Goal: Use online tool/utility: Utilize a website feature to perform a specific function

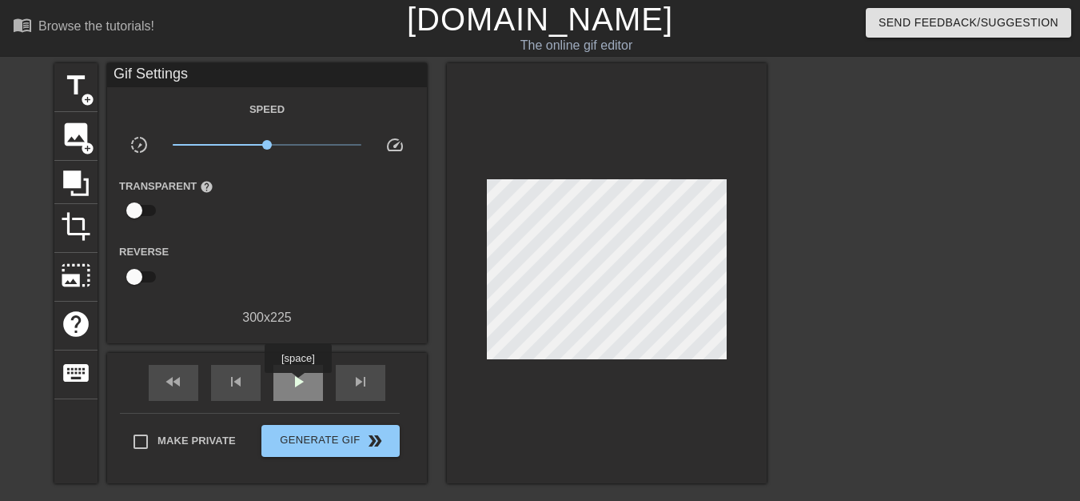
click at [298, 383] on span "play_arrow" at bounding box center [298, 381] width 19 height 19
drag, startPoint x: 267, startPoint y: 145, endPoint x: 281, endPoint y: 148, distance: 14.7
click at [281, 148] on span "x1.41" at bounding box center [282, 145] width 10 height 10
click at [281, 147] on span "x1.40" at bounding box center [281, 145] width 10 height 10
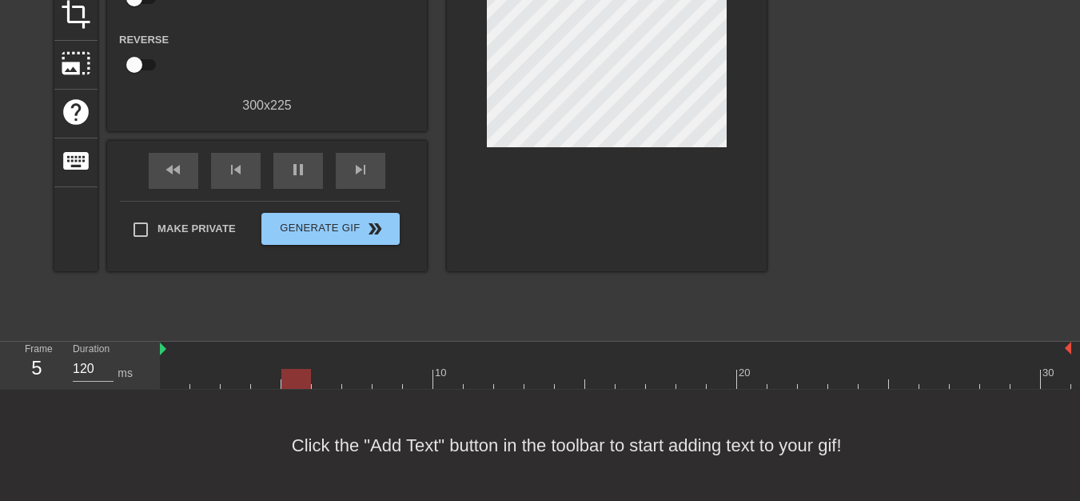
scroll to position [132, 0]
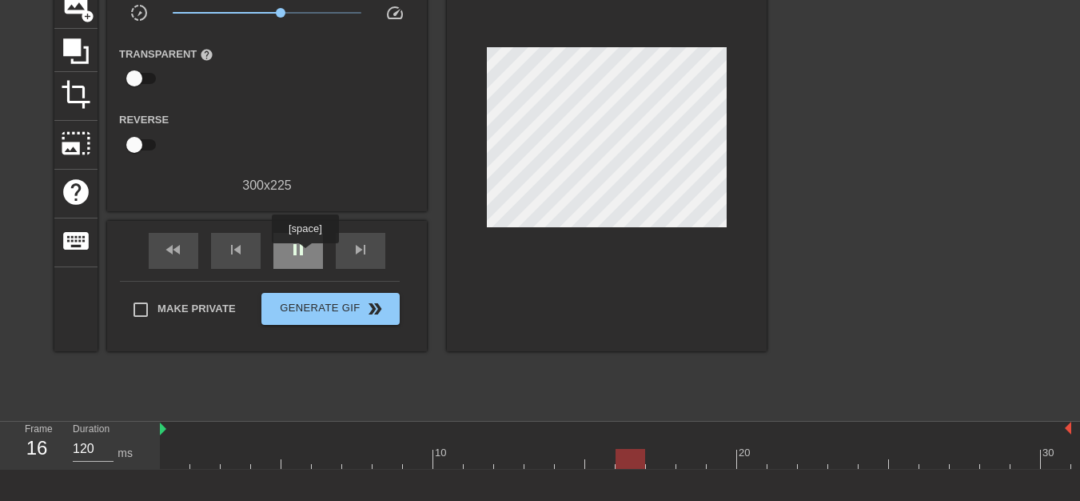
click at [305, 254] on span "pause" at bounding box center [298, 249] width 19 height 19
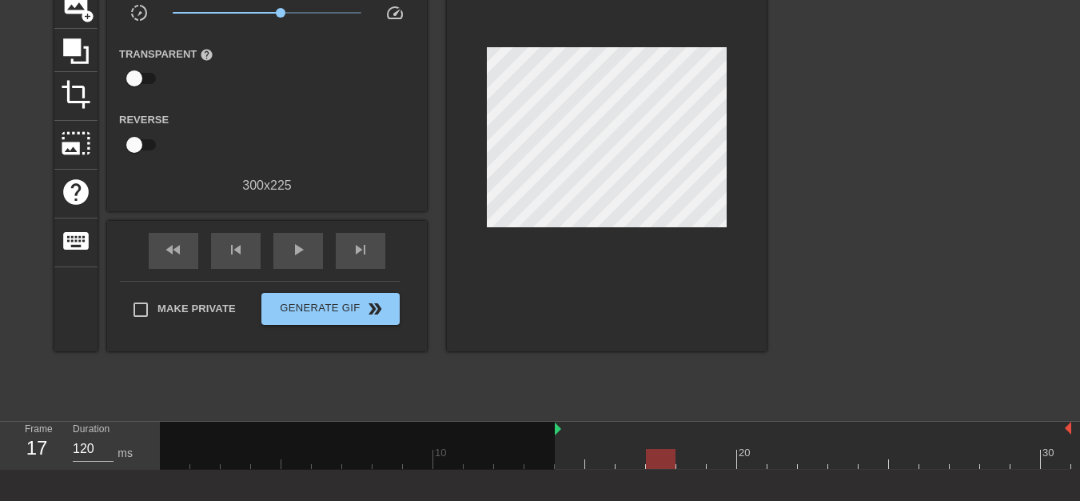
drag, startPoint x: 163, startPoint y: 428, endPoint x: 553, endPoint y: 428, distance: 390.2
click at [553, 428] on div "10 20 30" at bounding box center [616, 444] width 912 height 47
click at [567, 449] on div at bounding box center [616, 459] width 912 height 20
click at [292, 252] on span "play_arrow" at bounding box center [298, 249] width 19 height 19
click at [304, 252] on span "pause" at bounding box center [298, 249] width 19 height 19
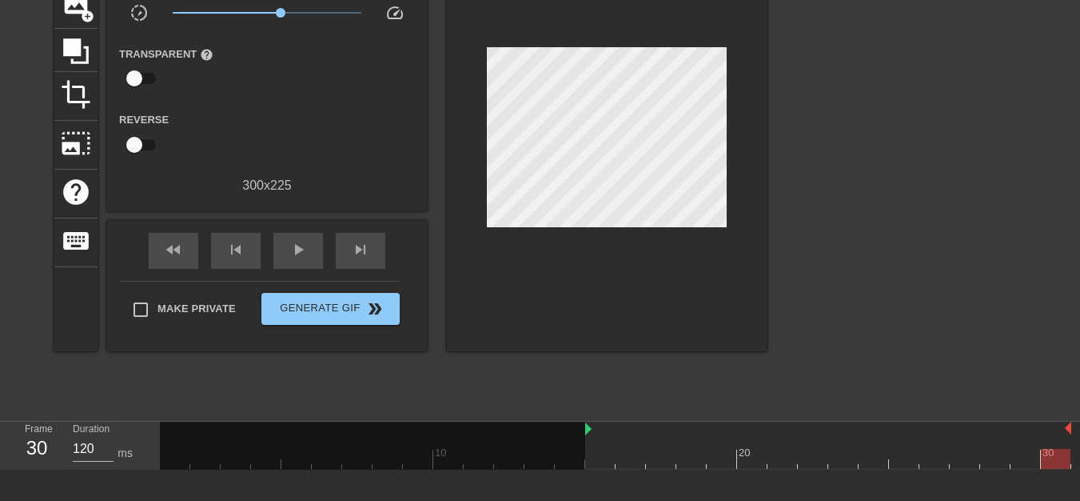
drag, startPoint x: 558, startPoint y: 430, endPoint x: 588, endPoint y: 433, distance: 30.6
click at [309, 253] on div "play_arrow" at bounding box center [298, 251] width 50 height 36
drag, startPoint x: 587, startPoint y: 429, endPoint x: 609, endPoint y: 431, distance: 22.5
click at [609, 431] on div "10 20 30" at bounding box center [616, 444] width 912 height 47
drag, startPoint x: 616, startPoint y: 429, endPoint x: 635, endPoint y: 434, distance: 19.0
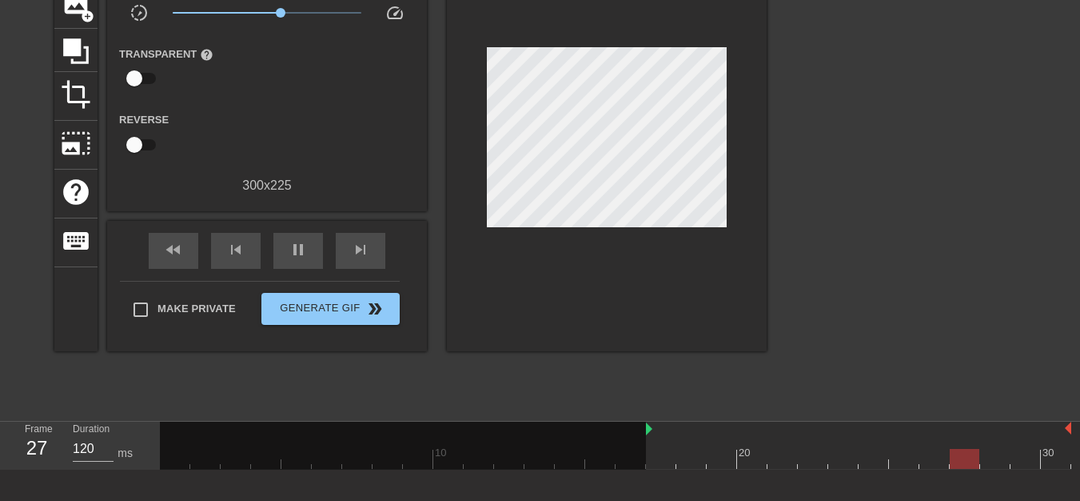
click at [635, 434] on div "10 20 30" at bounding box center [616, 444] width 912 height 47
drag, startPoint x: 646, startPoint y: 429, endPoint x: 667, endPoint y: 429, distance: 20.8
click at [667, 429] on div "10 20 30" at bounding box center [616, 444] width 912 height 47
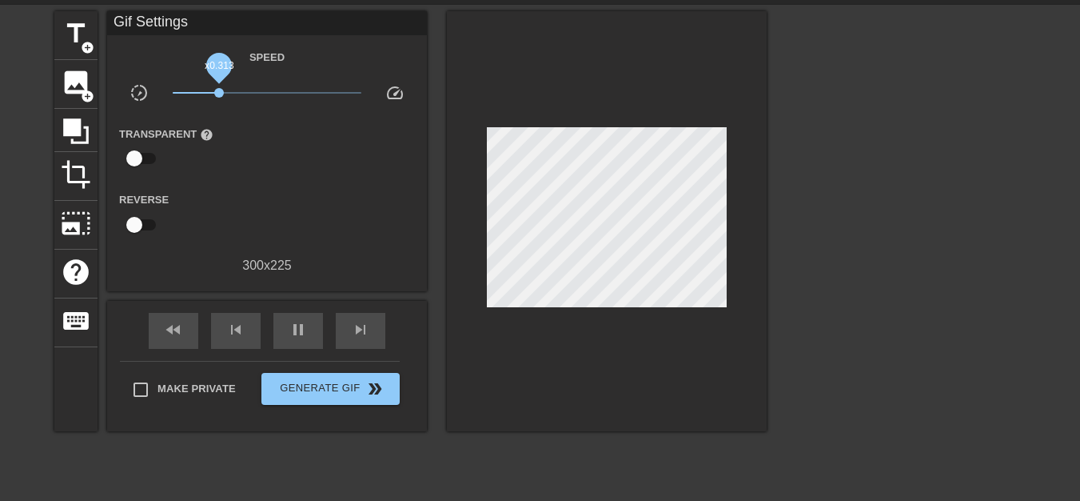
drag, startPoint x: 279, startPoint y: 94, endPoint x: 219, endPoint y: 94, distance: 60.0
click at [219, 94] on span "x0.313" at bounding box center [219, 93] width 10 height 10
drag, startPoint x: 219, startPoint y: 93, endPoint x: 235, endPoint y: 90, distance: 16.3
click at [235, 90] on span "x0.457" at bounding box center [235, 93] width 10 height 10
drag, startPoint x: 241, startPoint y: 88, endPoint x: 251, endPoint y: 86, distance: 9.9
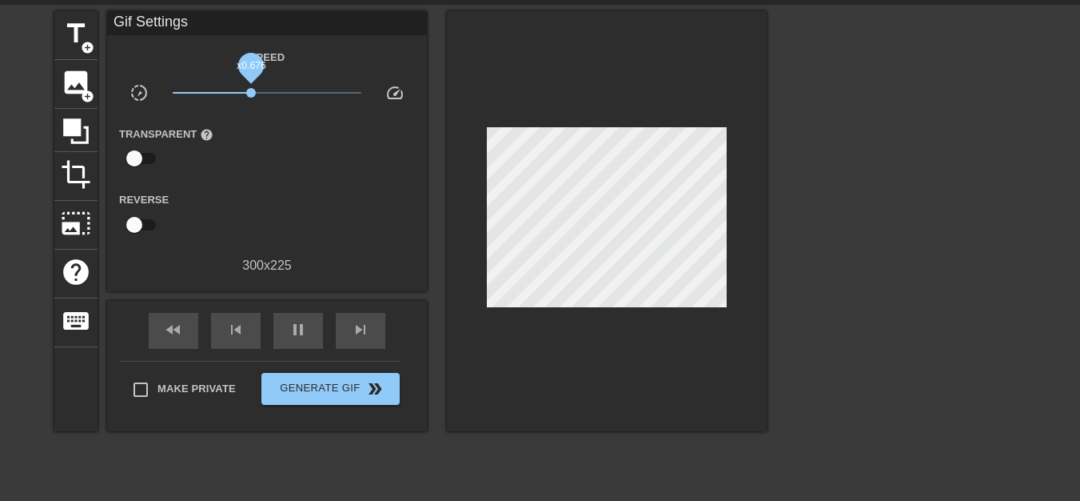
click at [251, 86] on span "x0.676" at bounding box center [268, 92] width 190 height 19
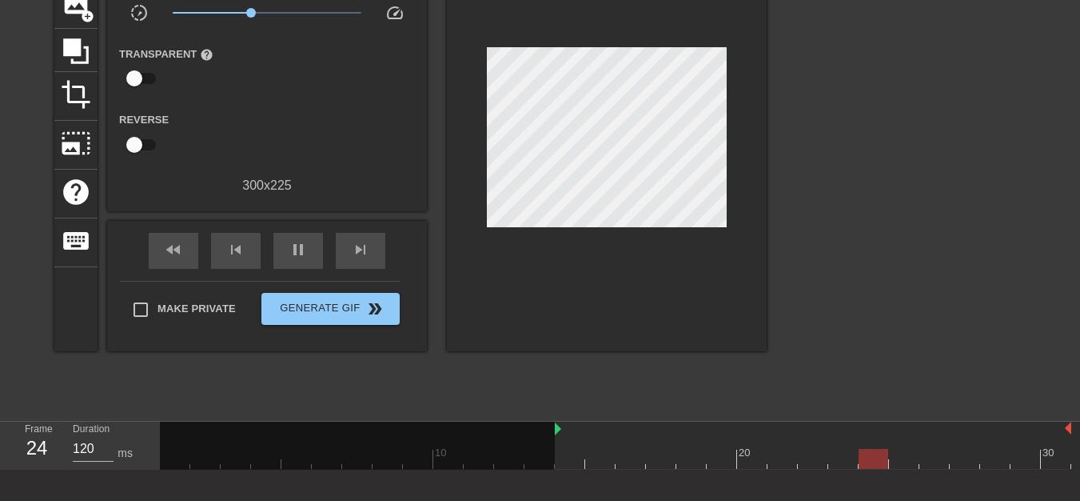
drag, startPoint x: 678, startPoint y: 433, endPoint x: 563, endPoint y: 433, distance: 115.1
drag, startPoint x: 252, startPoint y: 14, endPoint x: 264, endPoint y: 14, distance: 12.0
click at [264, 14] on span "x0.923" at bounding box center [264, 13] width 10 height 10
drag, startPoint x: 1070, startPoint y: 430, endPoint x: 1040, endPoint y: 431, distance: 29.6
drag, startPoint x: 1037, startPoint y: 426, endPoint x: 1062, endPoint y: 429, distance: 25.0
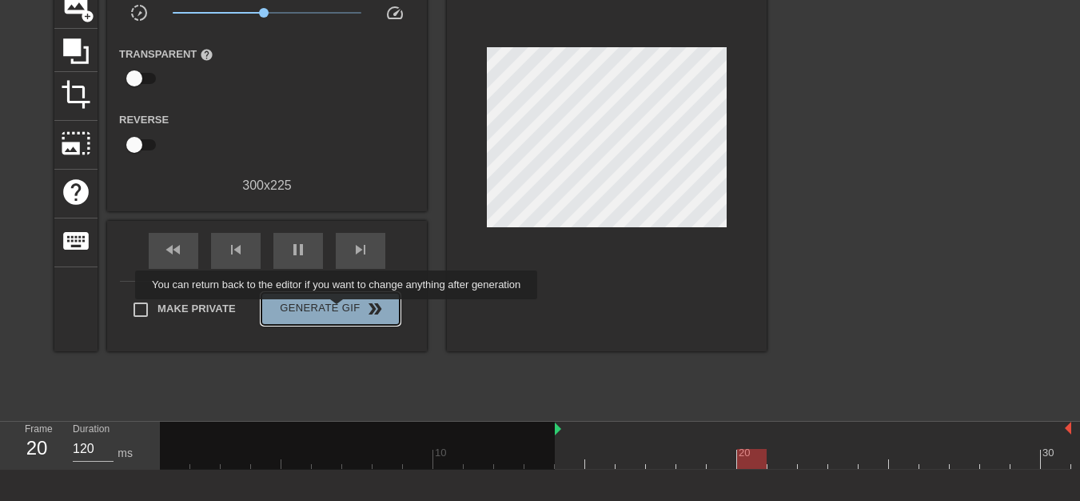
click at [338, 310] on span "Generate Gif double_arrow" at bounding box center [331, 308] width 126 height 19
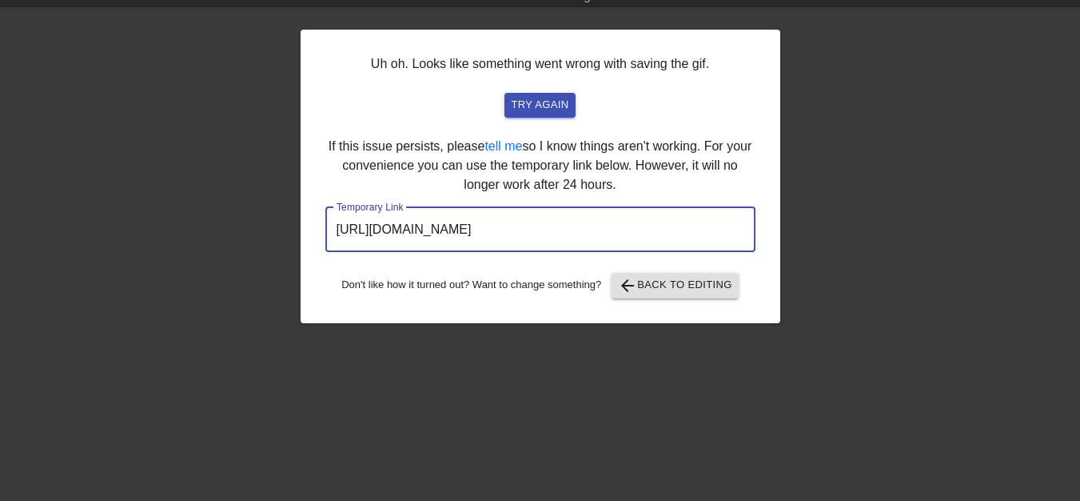
drag, startPoint x: 668, startPoint y: 230, endPoint x: 320, endPoint y: 227, distance: 348.6
click at [320, 227] on div "Uh oh. Looks like something went wrong with saving the gif. try again If this i…" at bounding box center [541, 176] width 480 height 293
click at [664, 288] on span "arrow_back Back to Editing" at bounding box center [675, 285] width 114 height 19
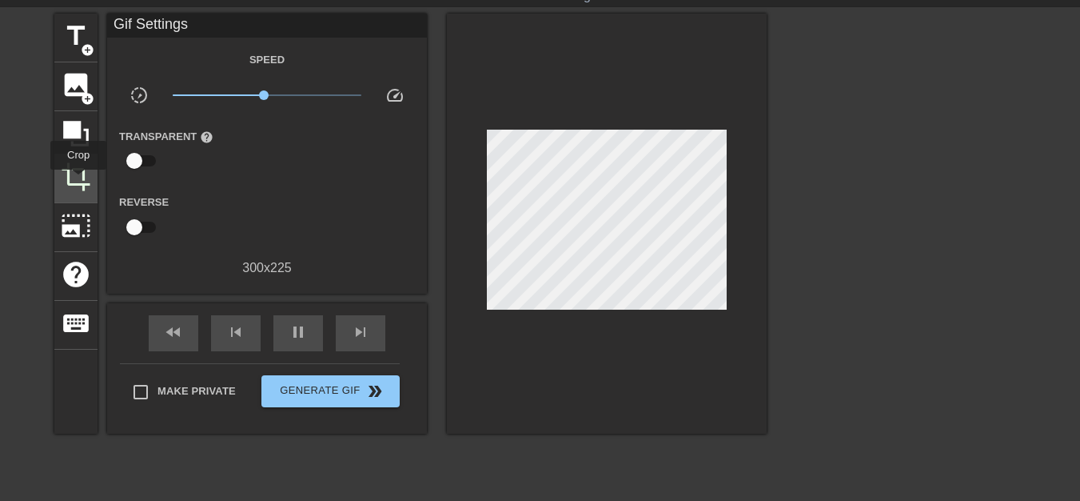
click at [78, 181] on span "crop" at bounding box center [76, 177] width 30 height 30
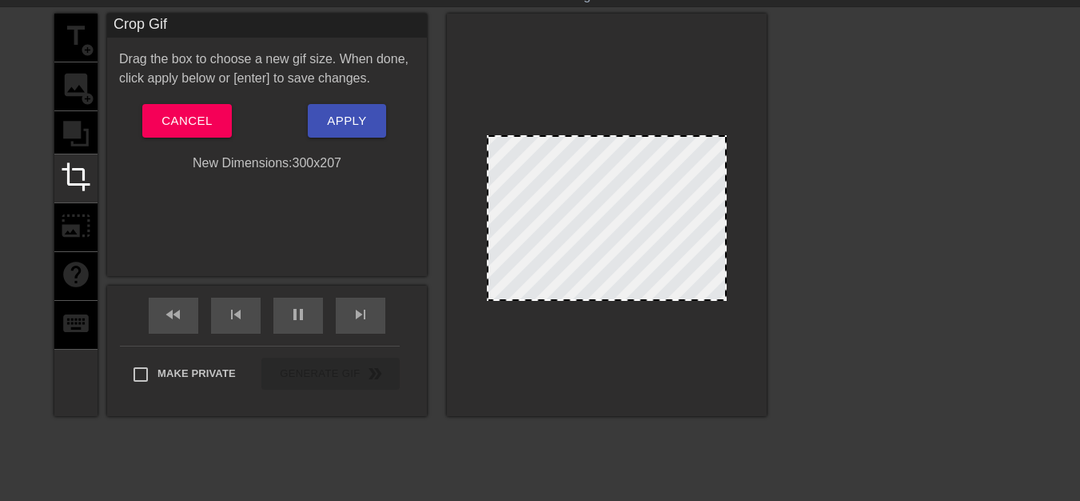
drag, startPoint x: 613, startPoint y: 122, endPoint x: 618, endPoint y: 136, distance: 15.2
click at [618, 136] on div at bounding box center [607, 137] width 237 height 8
drag, startPoint x: 724, startPoint y: 220, endPoint x: 716, endPoint y: 225, distance: 10.0
click at [607, 301] on div at bounding box center [607, 215] width 320 height 402
click at [347, 125] on span "Apply" at bounding box center [346, 120] width 39 height 21
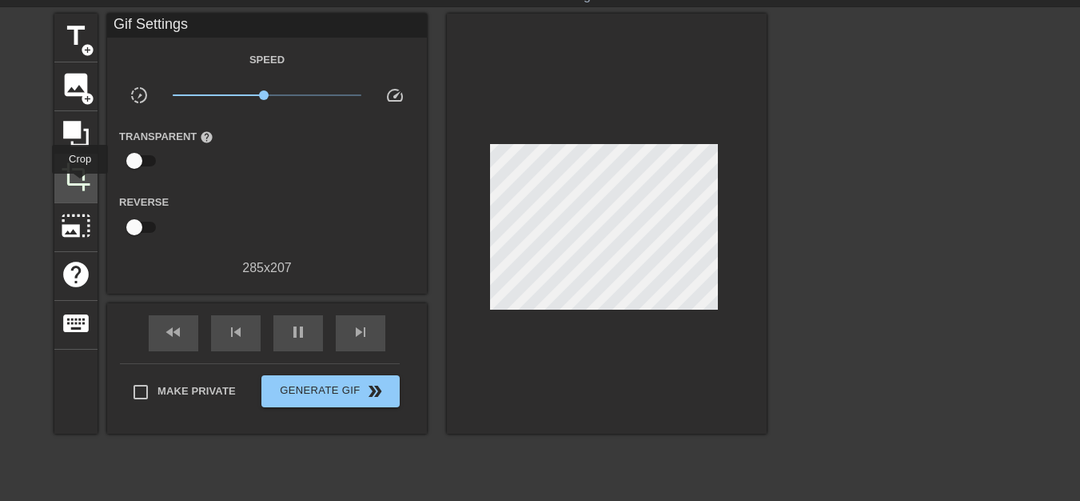
click at [80, 185] on span "crop" at bounding box center [76, 177] width 30 height 30
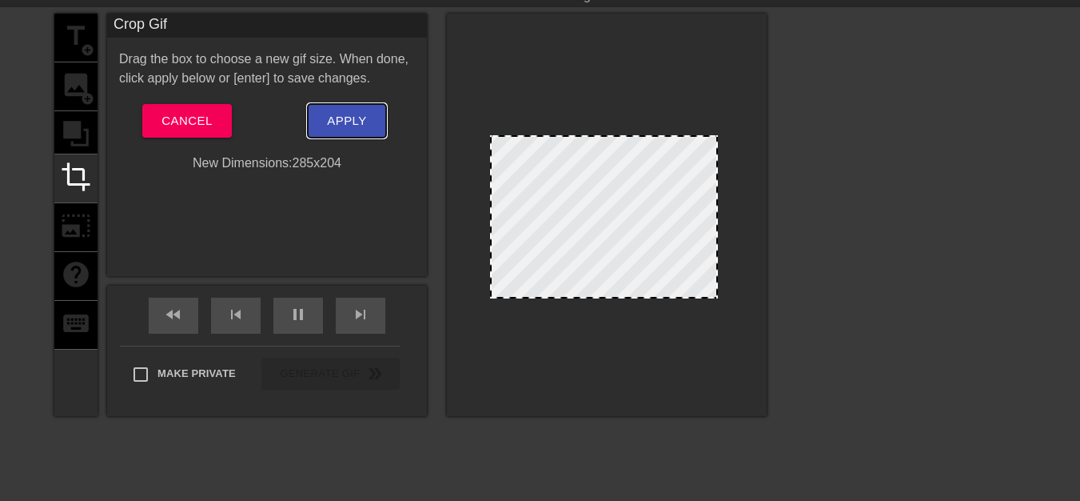
click at [365, 126] on span "Apply" at bounding box center [346, 120] width 39 height 21
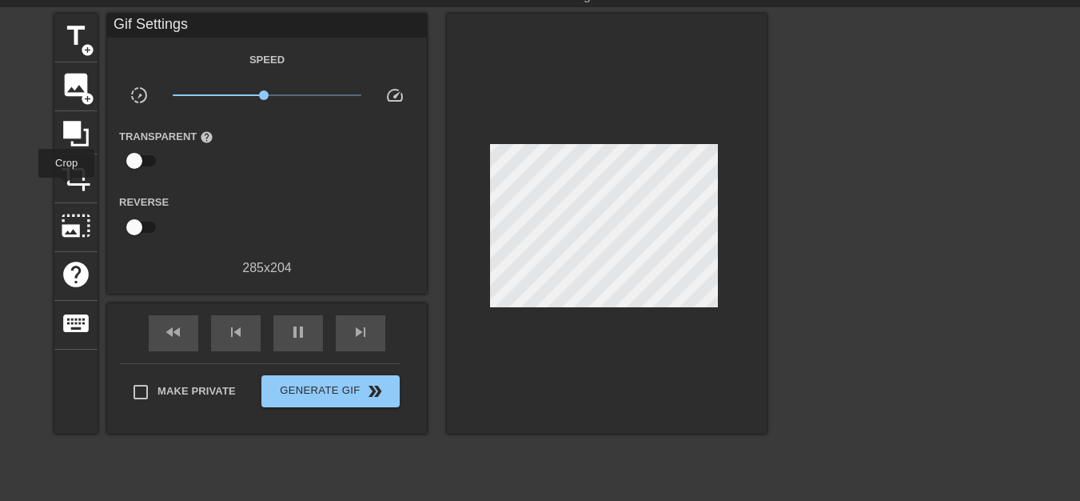
click at [72, 178] on span "crop" at bounding box center [76, 177] width 30 height 30
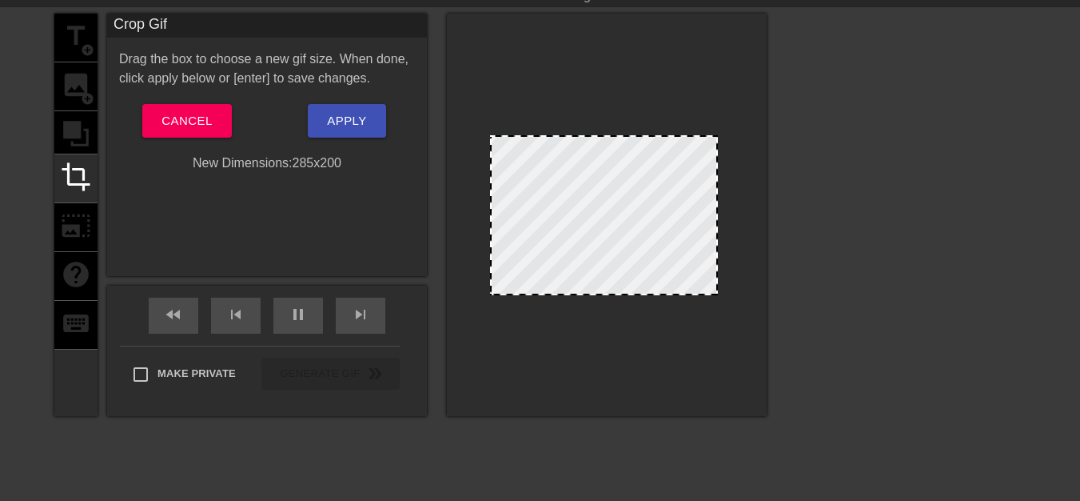
click at [603, 295] on div at bounding box center [604, 293] width 225 height 8
drag, startPoint x: 715, startPoint y: 213, endPoint x: 692, endPoint y: 207, distance: 24.1
click at [368, 119] on button "Apply" at bounding box center [347, 121] width 78 height 34
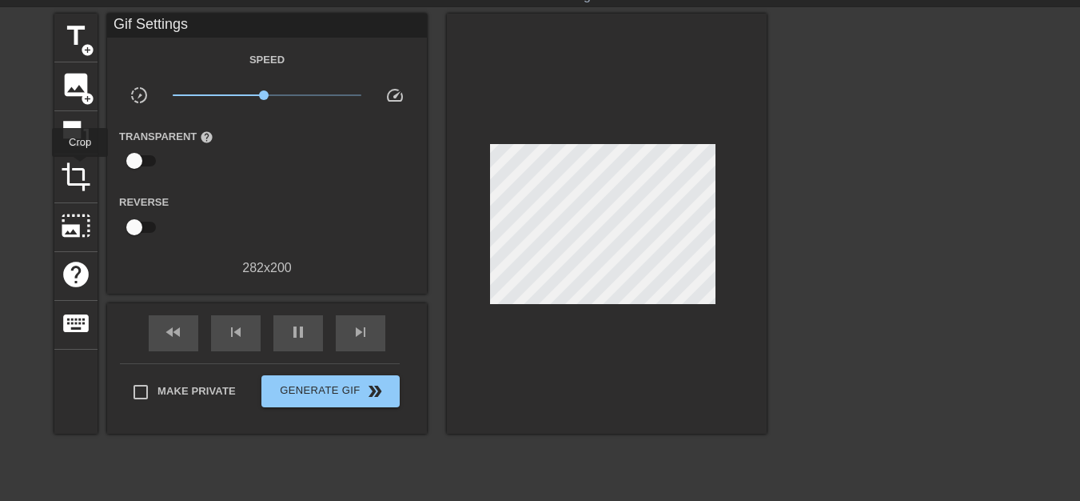
click at [79, 171] on span "crop" at bounding box center [76, 177] width 30 height 30
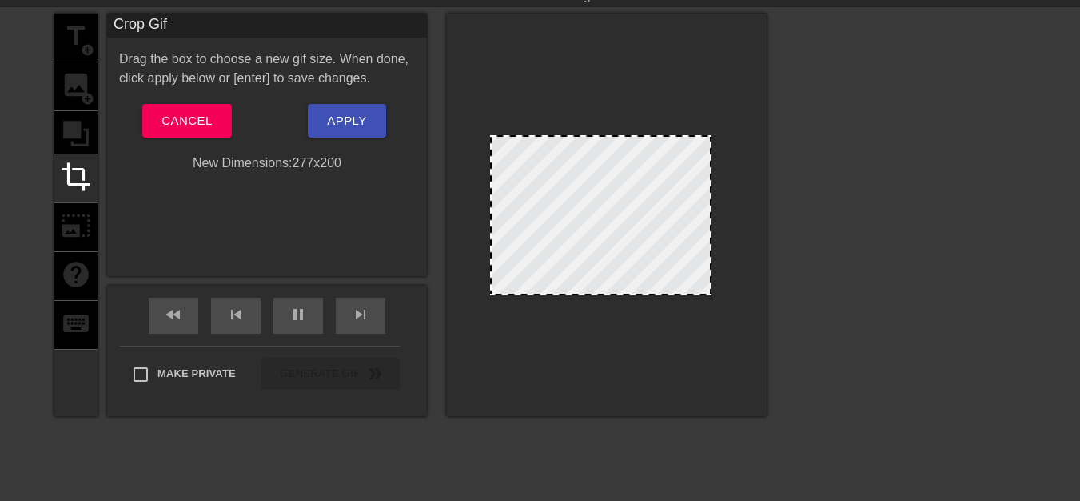
click at [712, 220] on div at bounding box center [710, 215] width 8 height 157
click at [595, 292] on div at bounding box center [602, 291] width 216 height 8
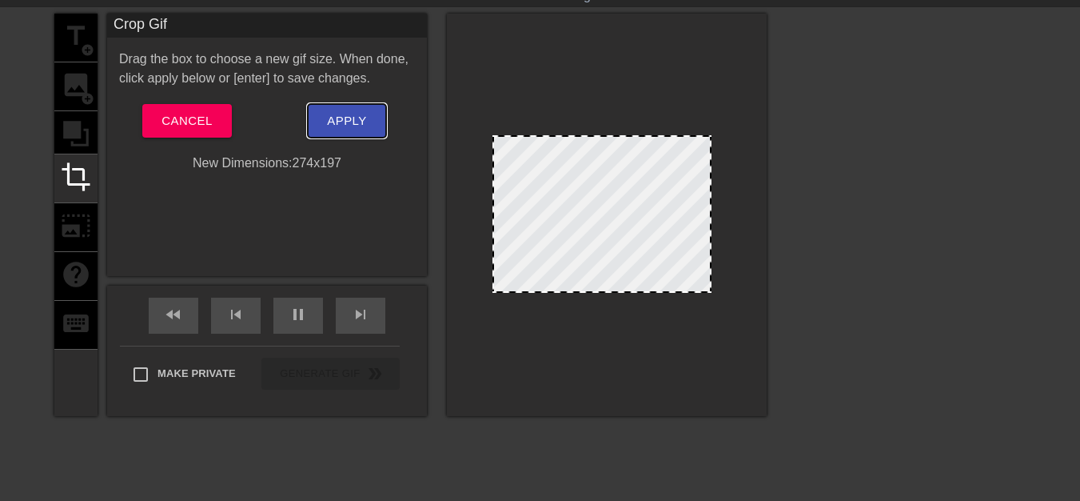
click at [359, 130] on span "Apply" at bounding box center [346, 120] width 39 height 21
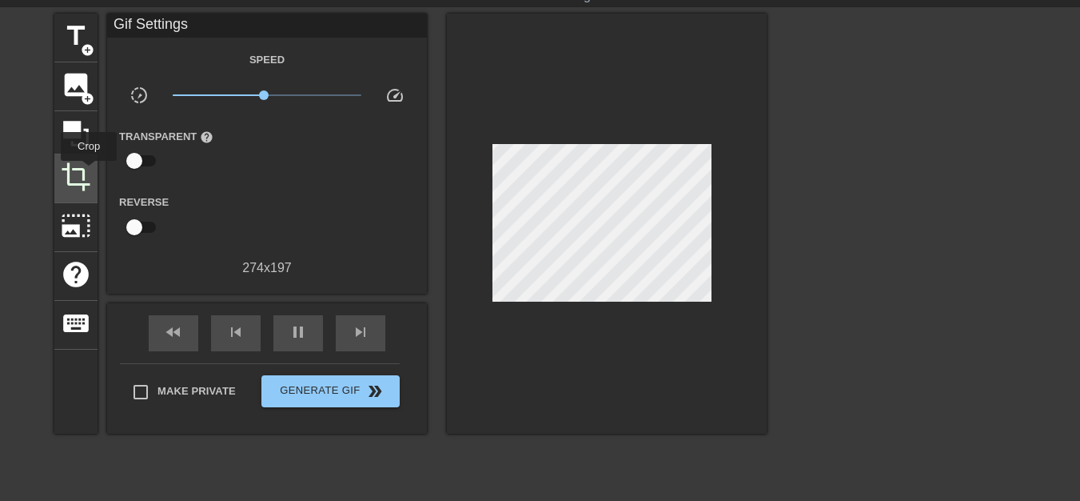
click at [89, 172] on span "crop" at bounding box center [76, 177] width 30 height 30
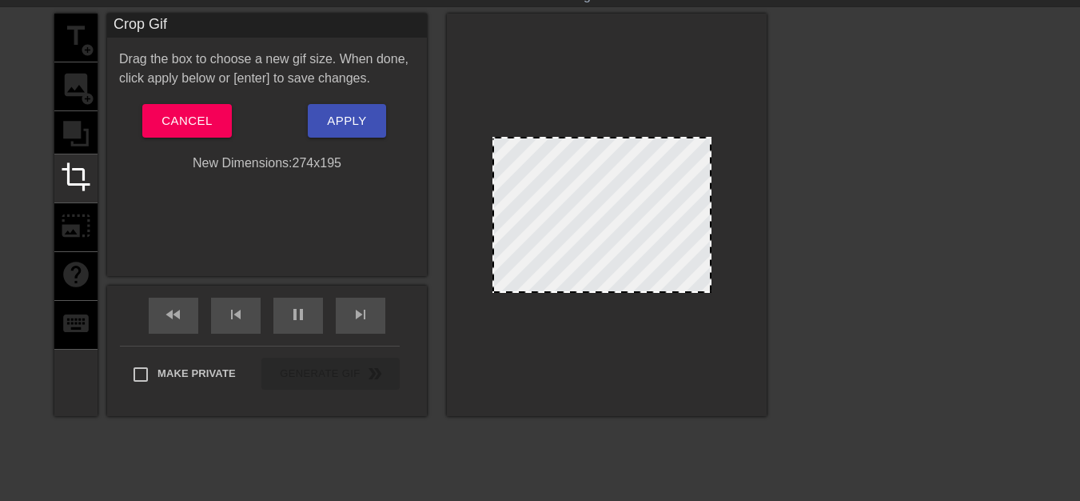
click at [660, 138] on div at bounding box center [602, 138] width 216 height 8
click at [361, 128] on span "Apply" at bounding box center [346, 120] width 39 height 21
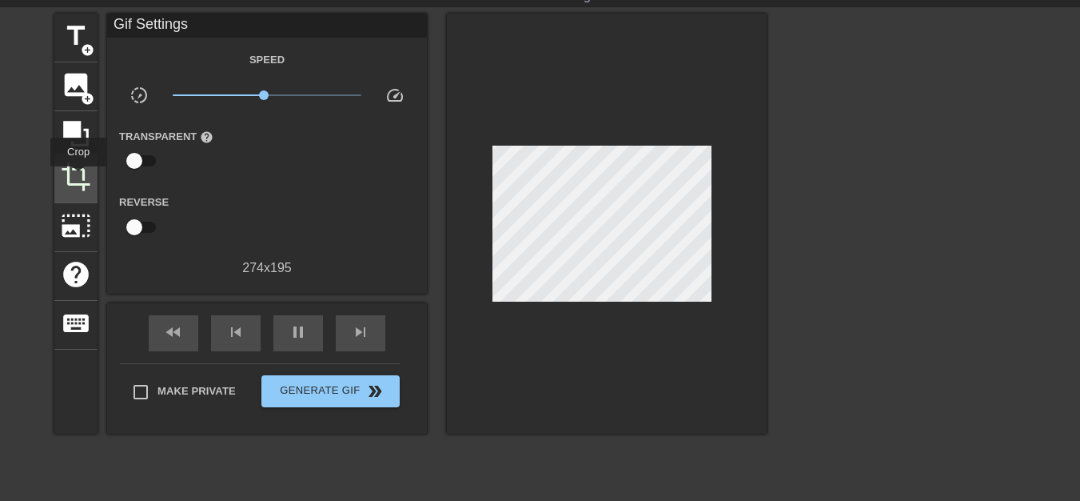
click at [78, 178] on span "crop" at bounding box center [76, 177] width 30 height 30
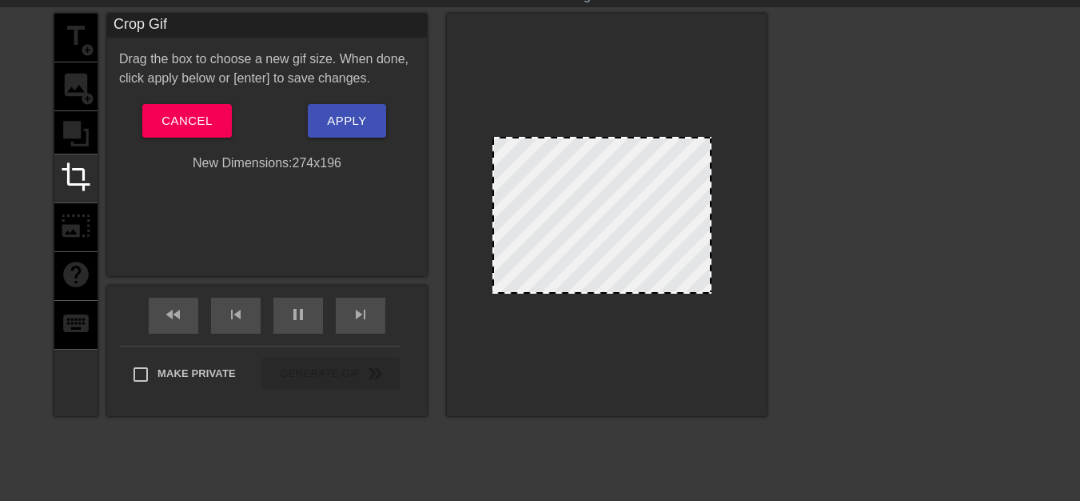
click at [615, 294] on div at bounding box center [602, 292] width 216 height 8
click at [353, 121] on span "Apply" at bounding box center [346, 120] width 39 height 21
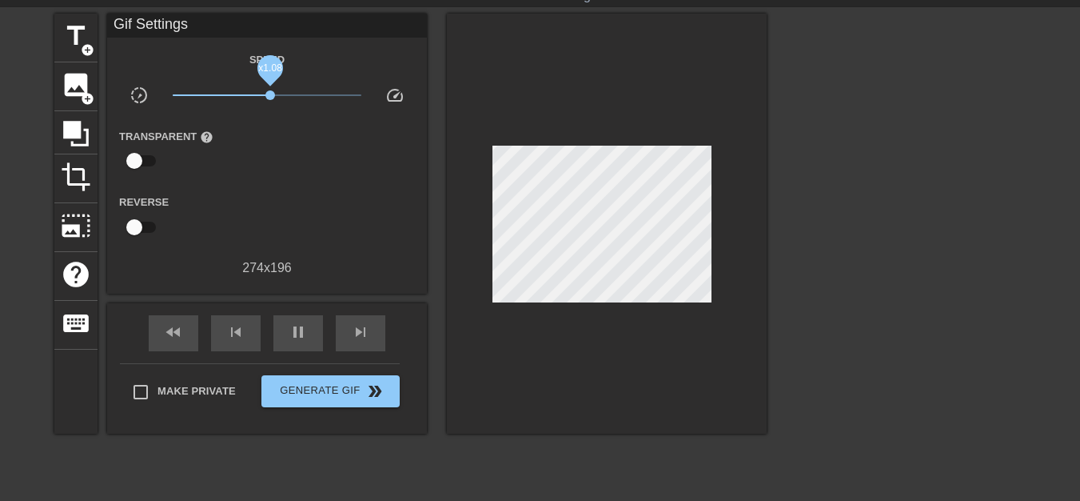
click at [270, 96] on span "x1.08" at bounding box center [270, 95] width 10 height 10
click at [73, 178] on span "crop" at bounding box center [76, 177] width 30 height 30
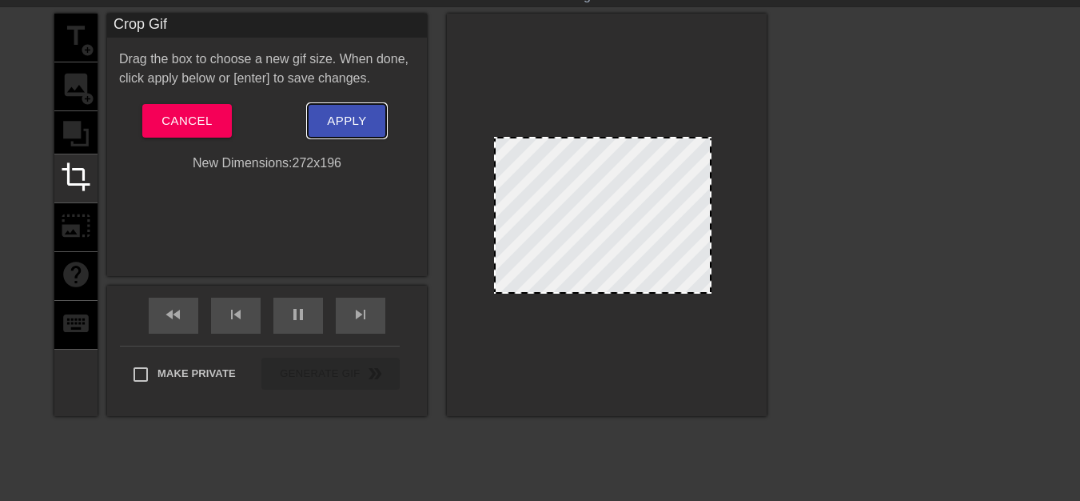
click at [355, 125] on span "Apply" at bounding box center [346, 120] width 39 height 21
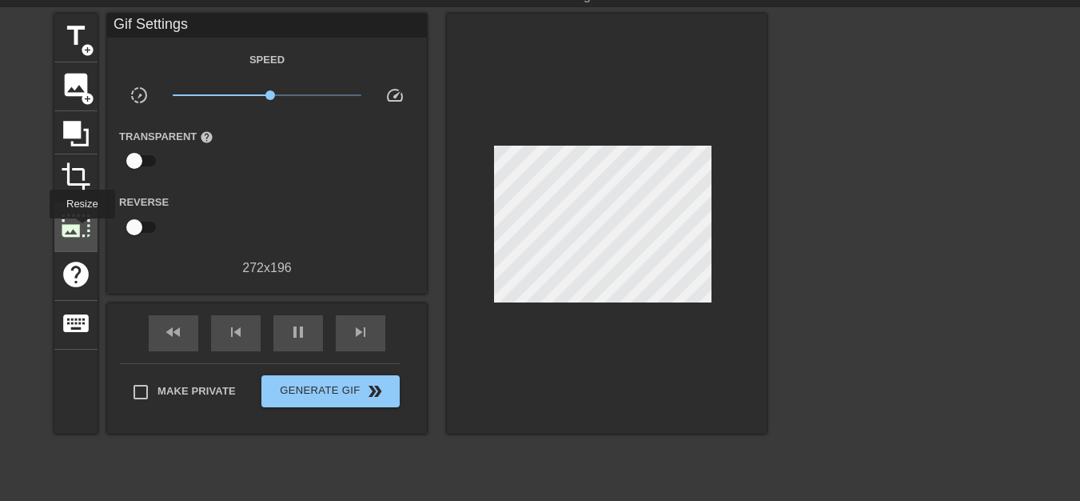
click at [81, 229] on span "photo_size_select_large" at bounding box center [76, 225] width 30 height 30
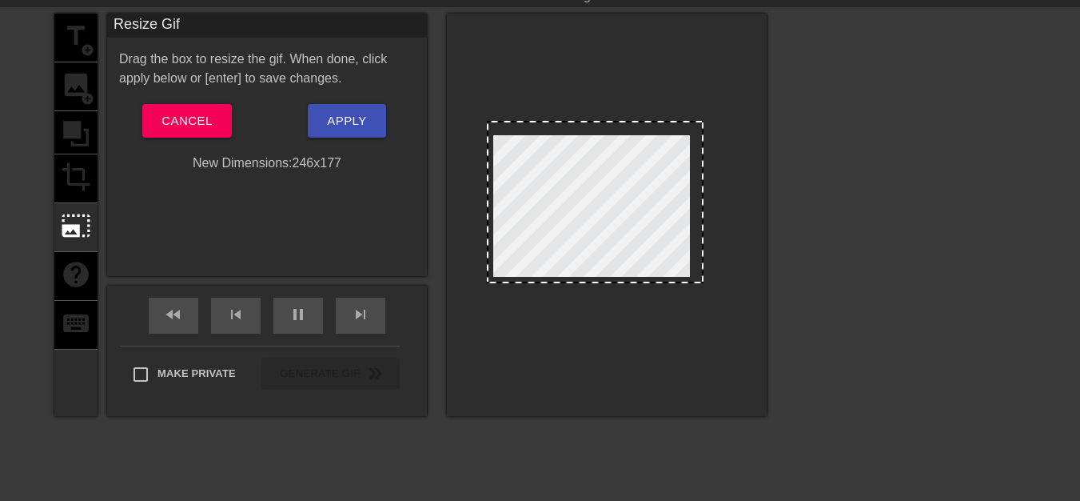
drag, startPoint x: 724, startPoint y: 299, endPoint x: 692, endPoint y: 281, distance: 36.5
click at [596, 122] on span at bounding box center [596, 122] width 0 height 0
click at [365, 130] on span "Apply" at bounding box center [346, 120] width 39 height 21
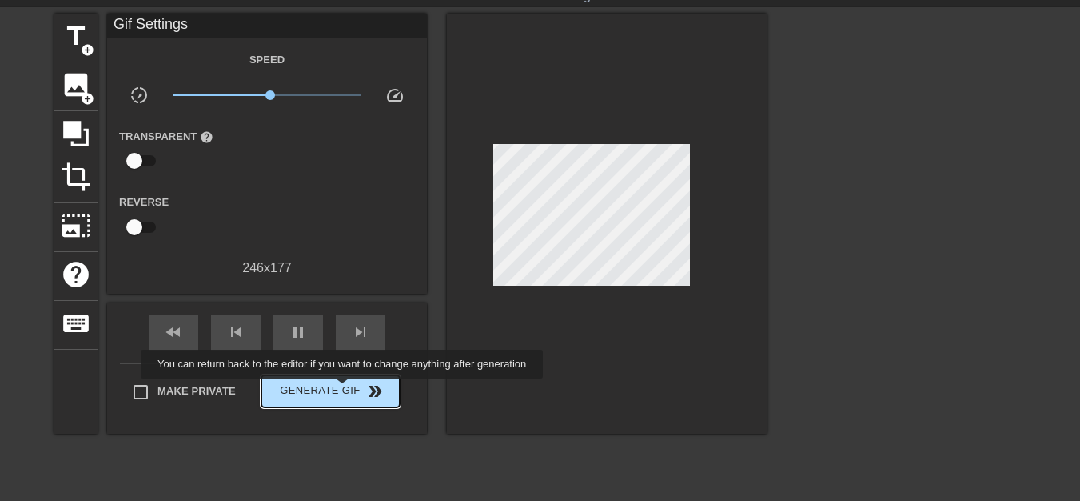
click at [344, 389] on span "Generate Gif double_arrow" at bounding box center [331, 390] width 126 height 19
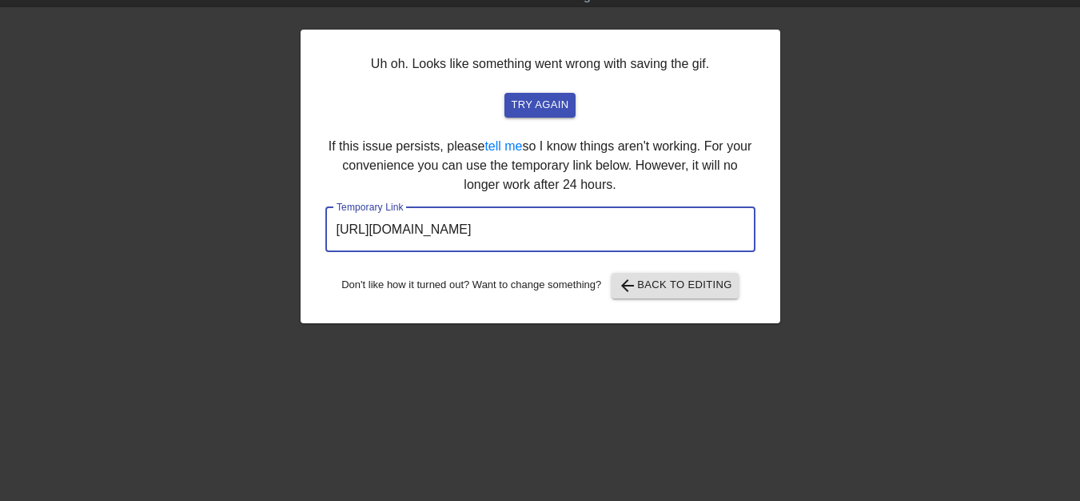
drag, startPoint x: 657, startPoint y: 227, endPoint x: 332, endPoint y: 246, distance: 326.0
click at [332, 246] on input "[URL][DOMAIN_NAME]" at bounding box center [540, 229] width 430 height 45
